Goal: Task Accomplishment & Management: Manage account settings

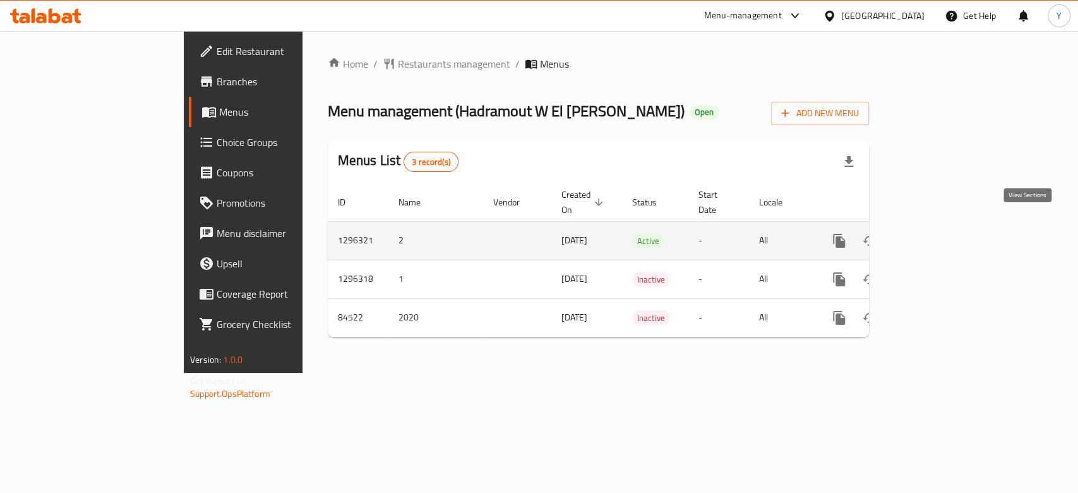
click at [938, 233] on icon "enhanced table" at bounding box center [930, 240] width 15 height 15
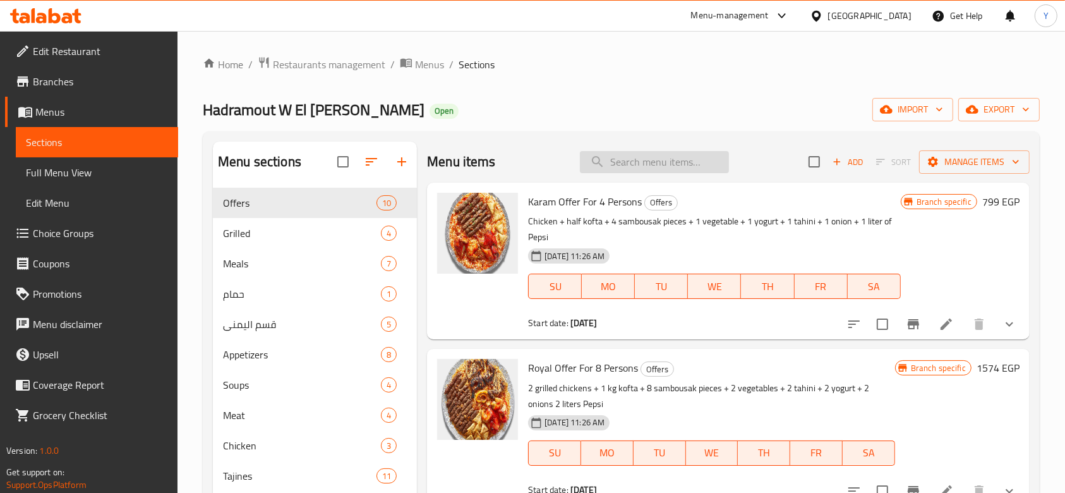
click at [630, 158] on input "search" at bounding box center [654, 162] width 149 height 22
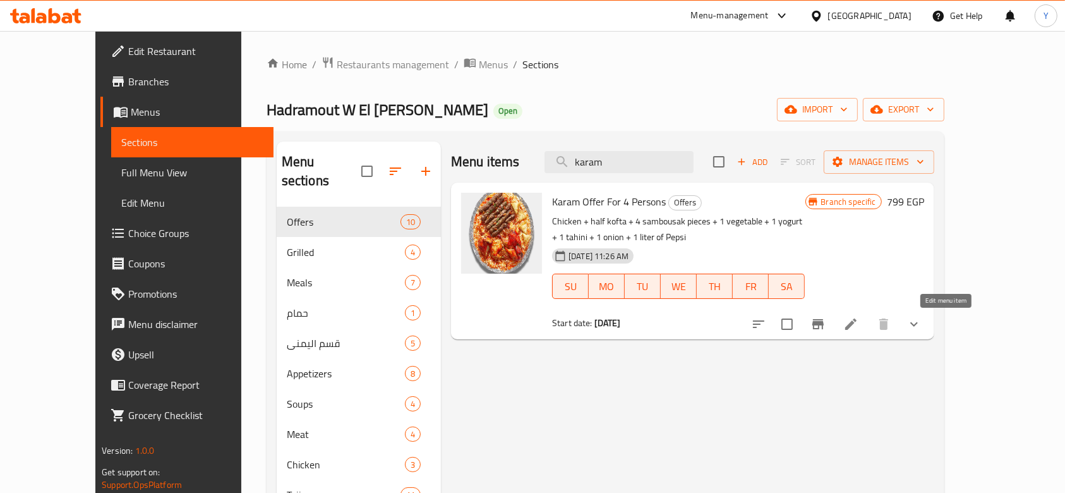
type input "karam"
click at [858, 320] on icon at bounding box center [850, 323] width 15 height 15
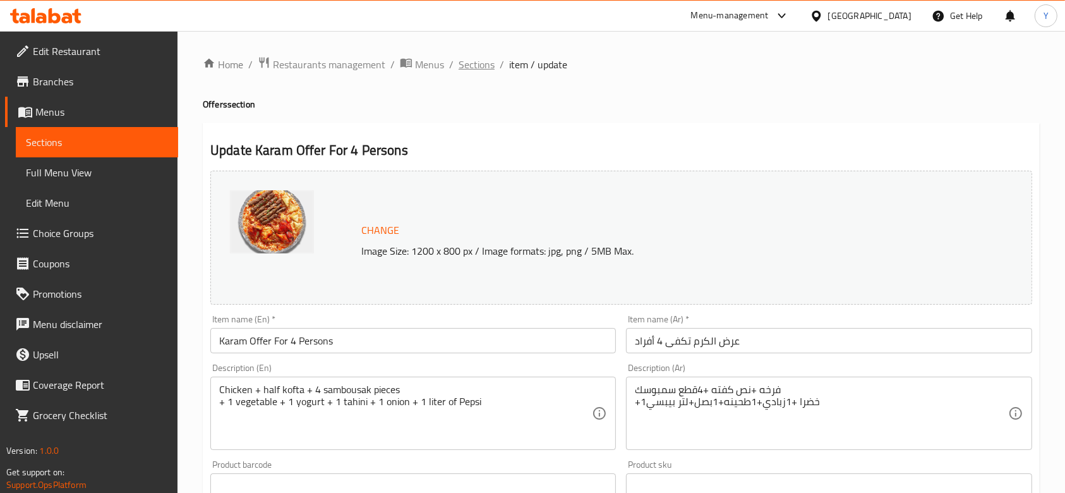
click at [480, 60] on span "Sections" at bounding box center [476, 64] width 36 height 15
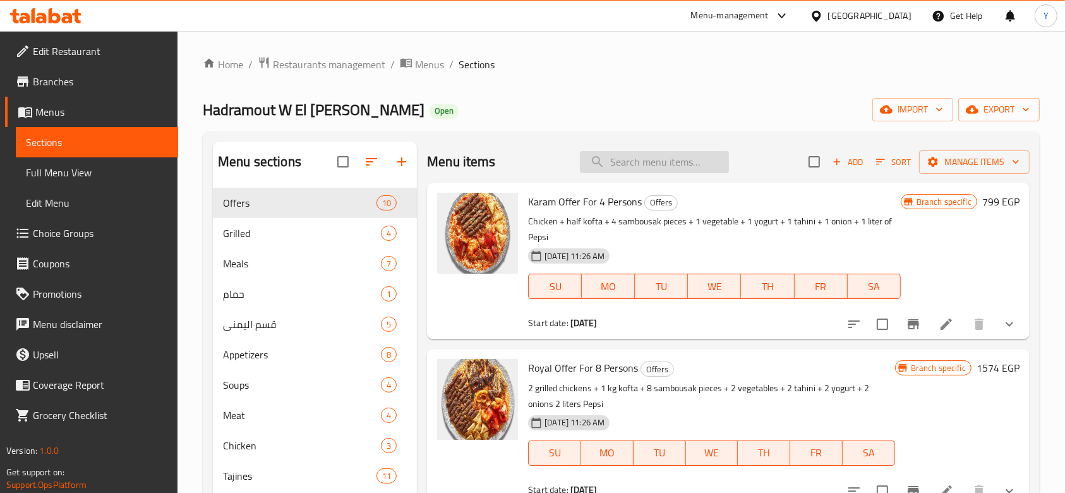
click at [654, 161] on input "search" at bounding box center [654, 162] width 149 height 22
click at [901, 316] on button "Branch-specific-item" at bounding box center [913, 324] width 30 height 30
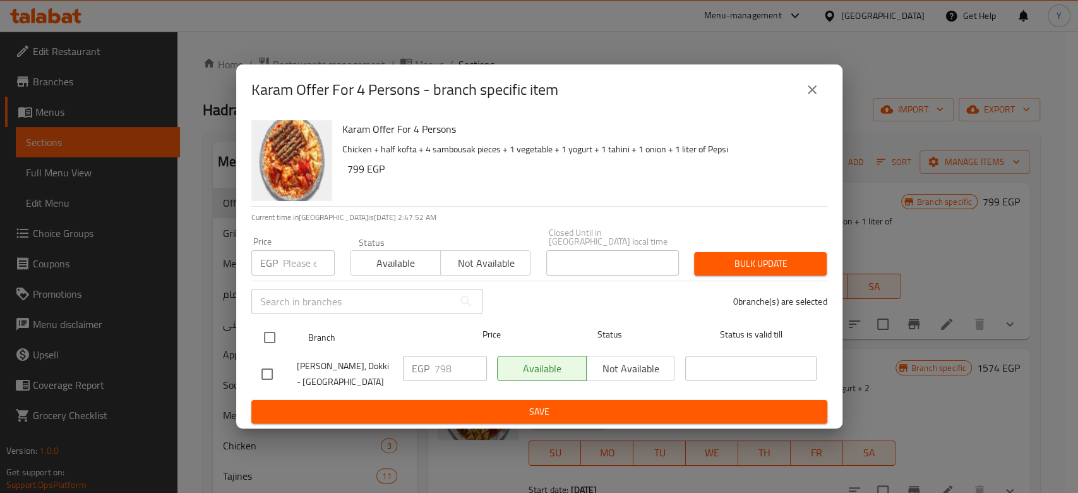
click at [272, 326] on input "checkbox" at bounding box center [269, 337] width 27 height 27
checkbox input "true"
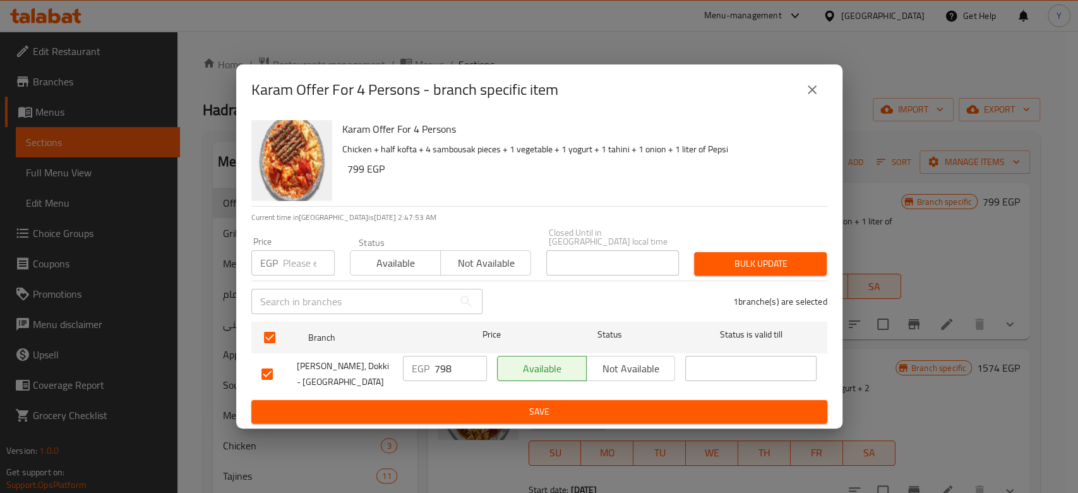
click at [448, 355] on input "798" at bounding box center [460, 367] width 52 height 25
type input "878"
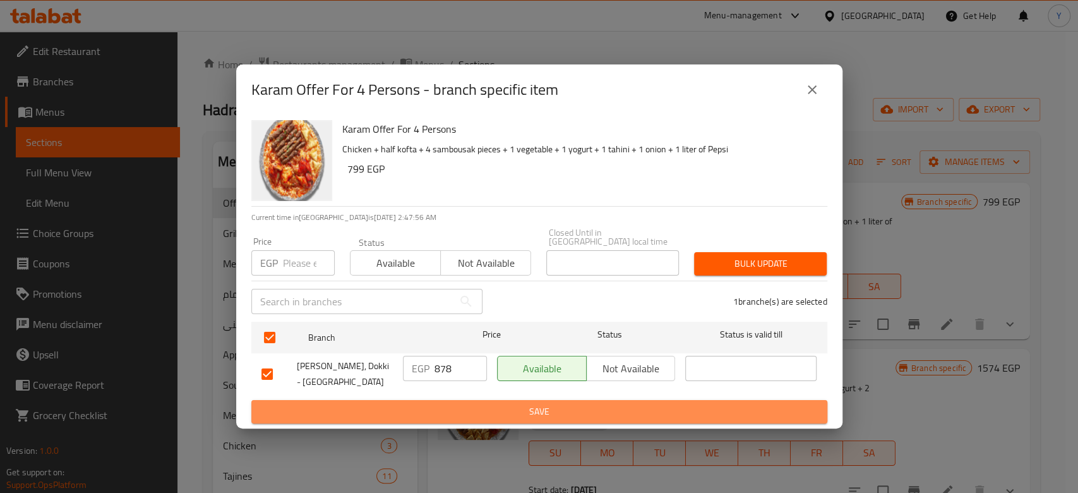
click at [517, 415] on span "Save" at bounding box center [539, 411] width 556 height 16
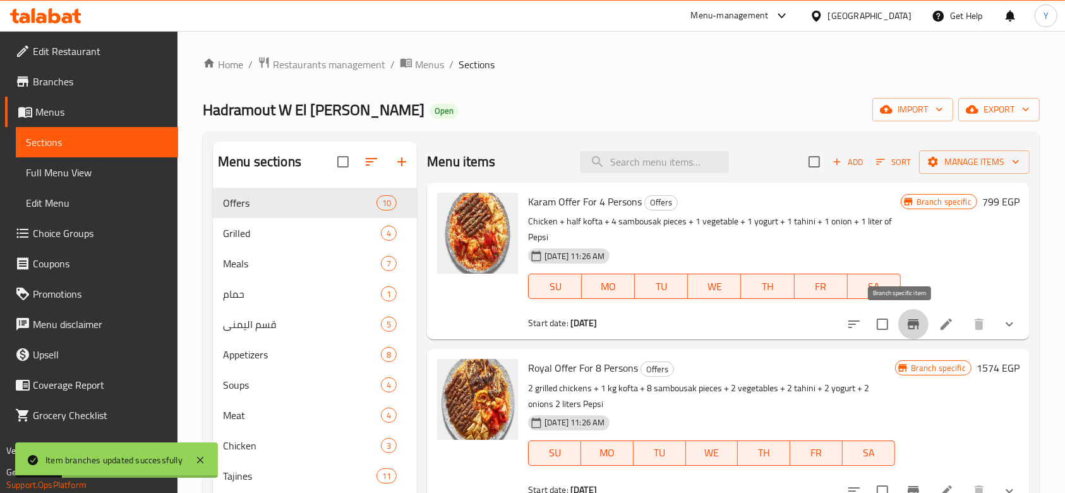
click at [905, 319] on icon "Branch-specific-item" at bounding box center [912, 323] width 15 height 15
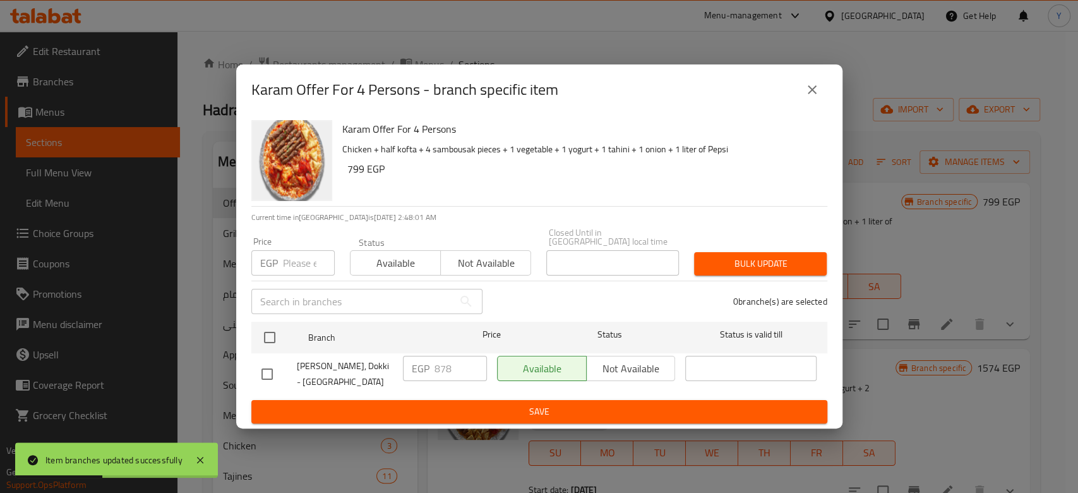
click at [815, 87] on icon "close" at bounding box center [811, 89] width 15 height 15
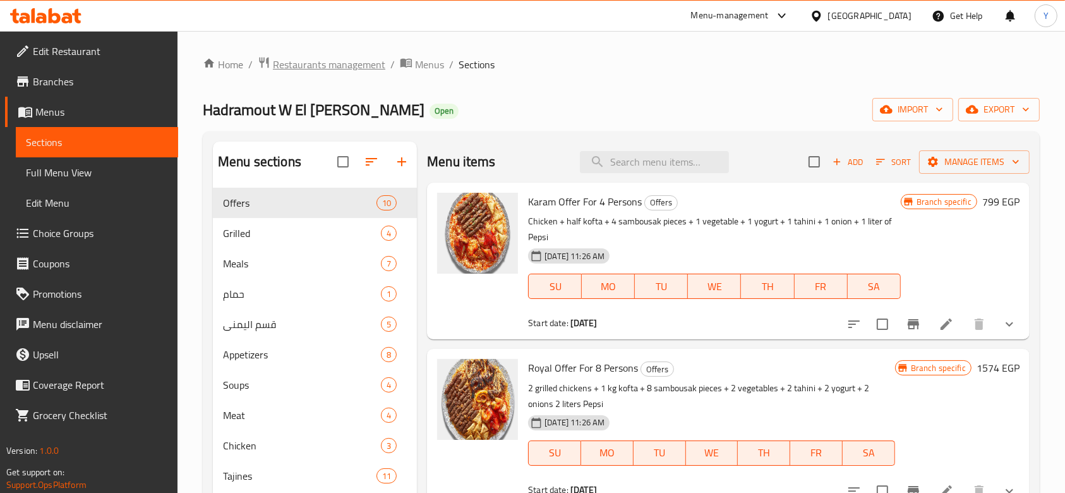
click at [330, 69] on span "Restaurants management" at bounding box center [329, 64] width 112 height 15
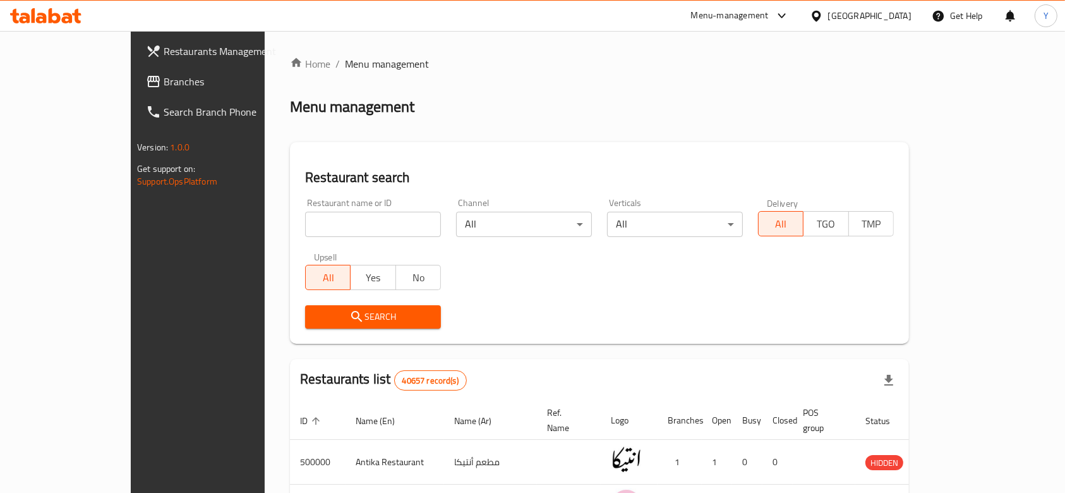
click at [164, 76] on span "Branches" at bounding box center [231, 81] width 135 height 15
